Goal: Check status: Check status

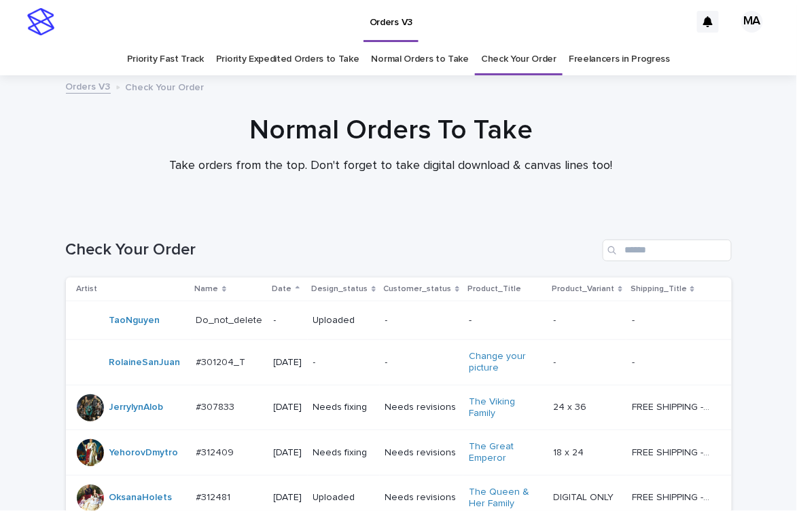
scroll to position [1155, 0]
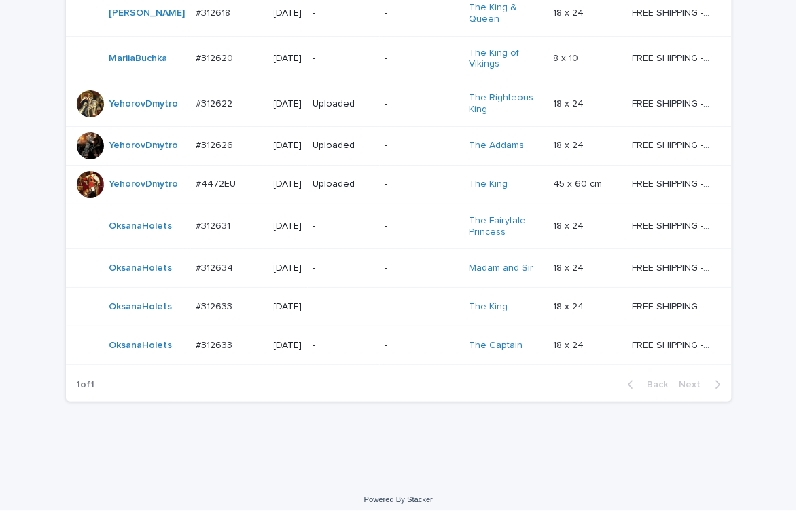
scroll to position [1290, 0]
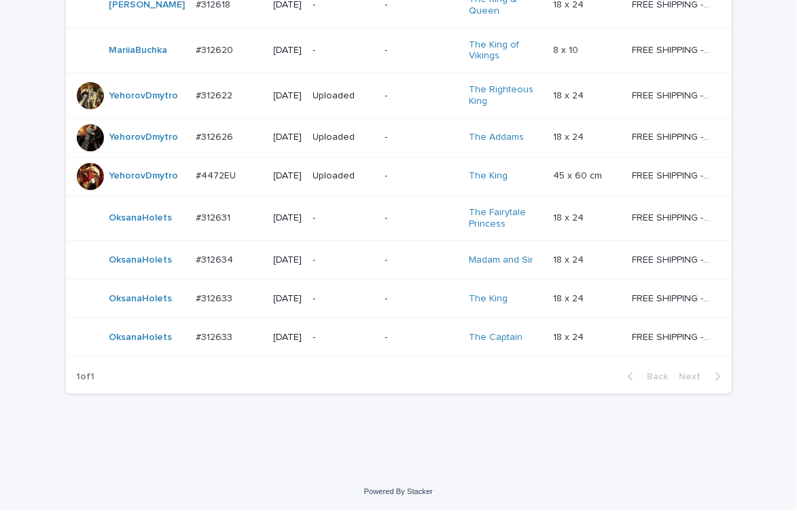
scroll to position [1290, 0]
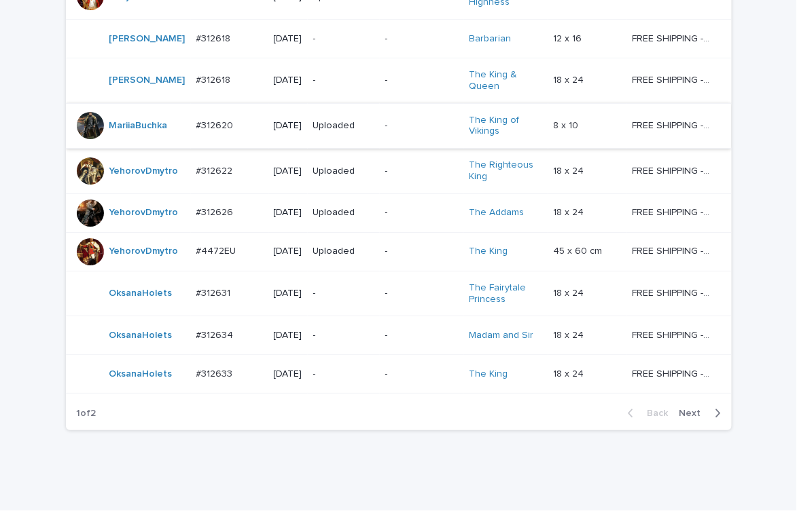
scroll to position [1290, 0]
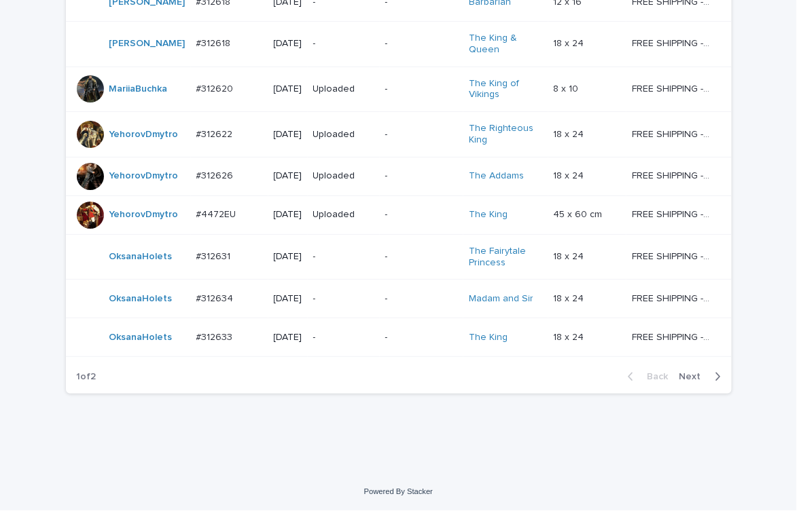
click at [683, 375] on span "Next" at bounding box center [694, 377] width 30 height 10
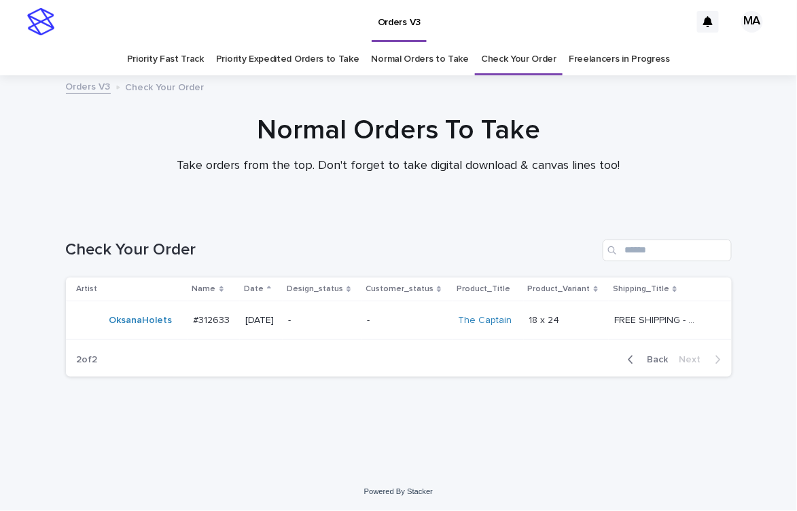
click at [657, 361] on span "Back" at bounding box center [653, 360] width 29 height 10
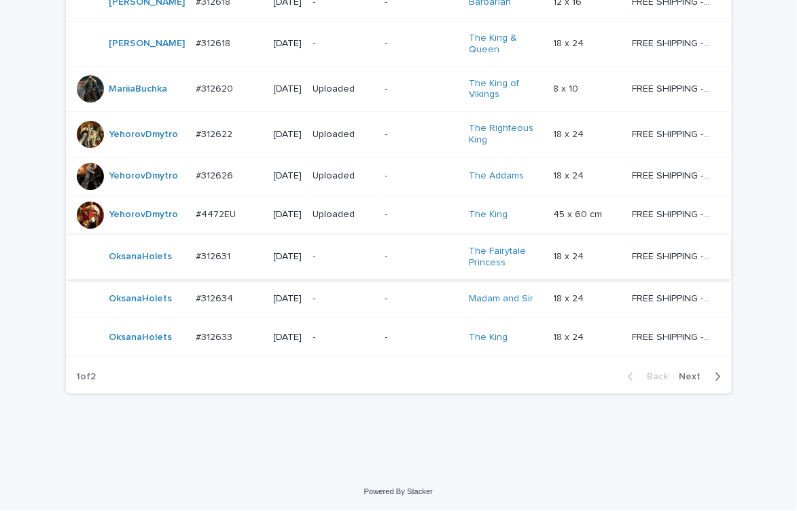
scroll to position [1290, 0]
click at [679, 375] on span "Next" at bounding box center [694, 377] width 30 height 10
